Goal: Book appointment/travel/reservation

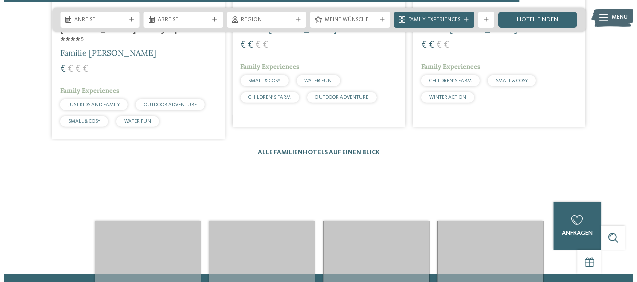
scroll to position [1452, 0]
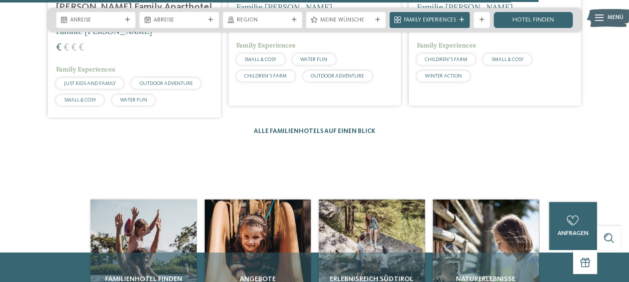
click at [305, 128] on div "Alle Familienhotels auf einen Blick" at bounding box center [315, 132] width 122 height 8
click at [305, 128] on link "Alle Familienhotels auf einen Blick" at bounding box center [315, 131] width 122 height 7
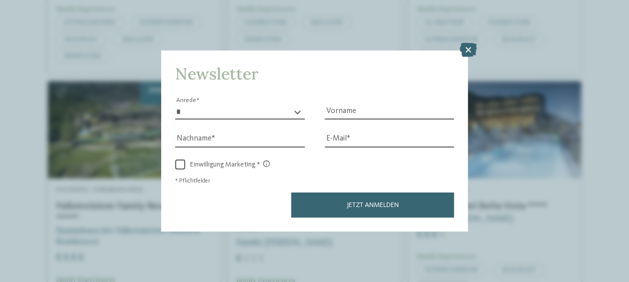
scroll to position [1101, 0]
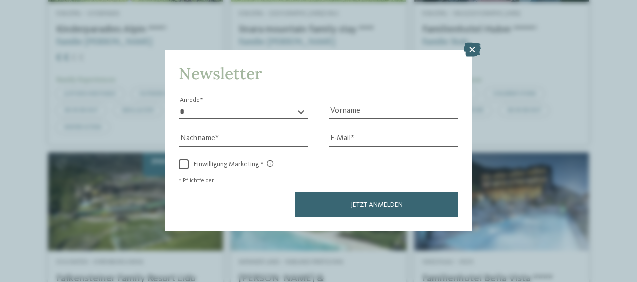
click at [475, 49] on icon at bounding box center [472, 50] width 17 height 14
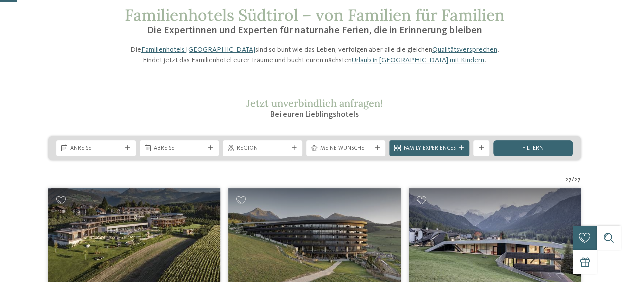
scroll to position [100, 0]
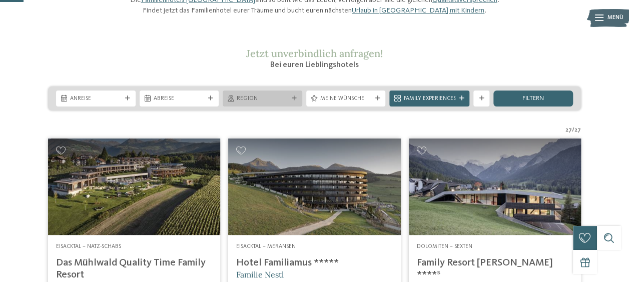
click at [287, 103] on span "Region" at bounding box center [263, 99] width 52 height 8
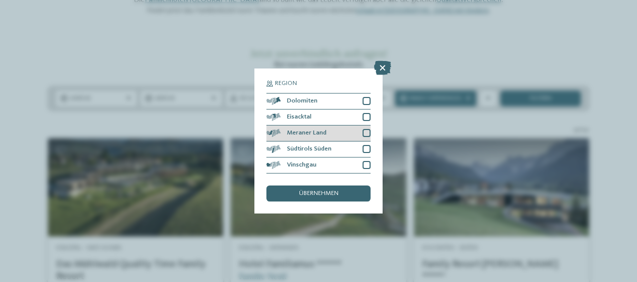
click at [365, 134] on div at bounding box center [366, 133] width 8 height 8
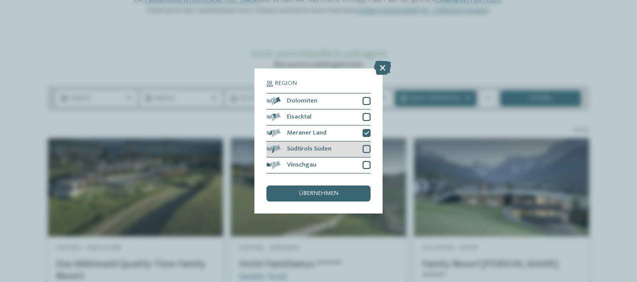
click at [368, 147] on div at bounding box center [366, 149] width 8 height 8
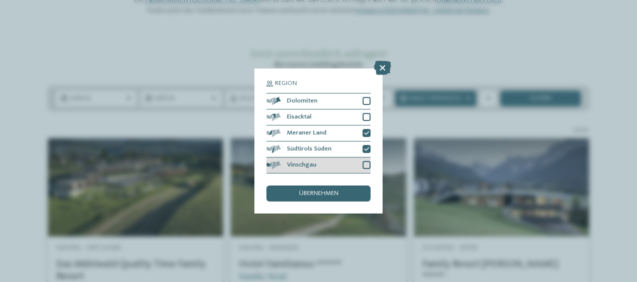
click at [366, 163] on div at bounding box center [366, 165] width 8 height 8
click at [318, 192] on span "übernehmen" at bounding box center [319, 194] width 40 height 7
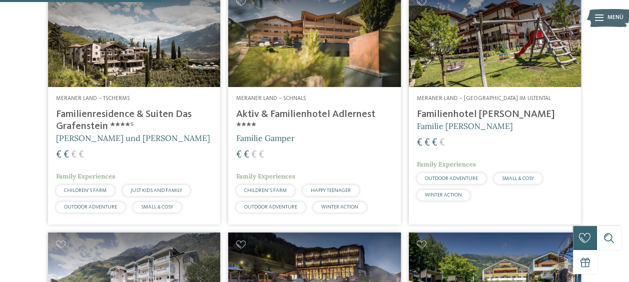
scroll to position [347, 0]
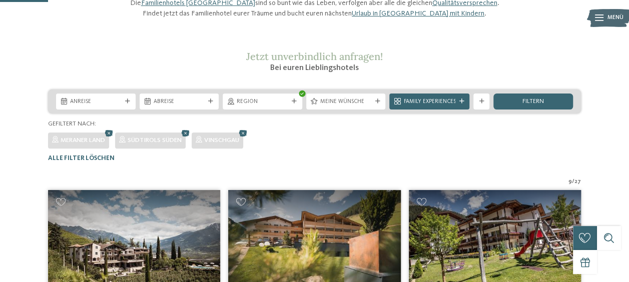
scroll to position [0, 0]
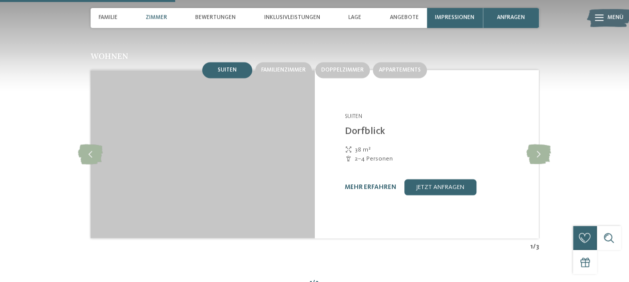
scroll to position [801, 0]
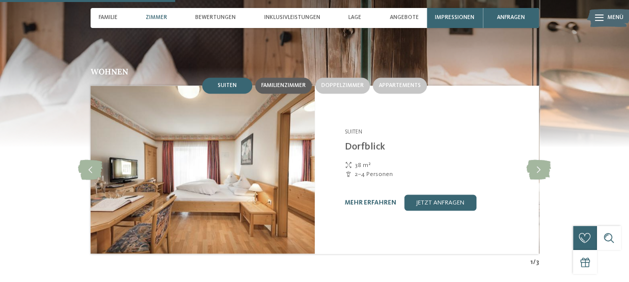
click at [282, 80] on div "Familienzimmer" at bounding box center [283, 86] width 57 height 16
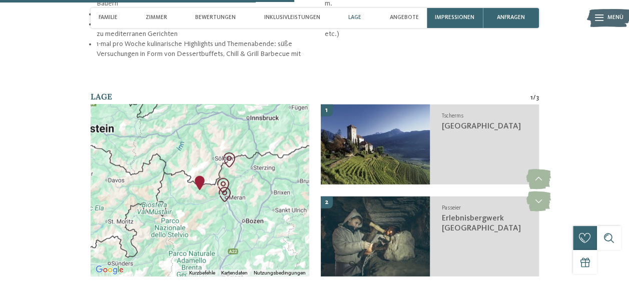
scroll to position [1352, 0]
